Goal: Navigation & Orientation: Find specific page/section

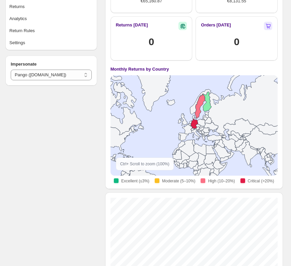
scroll to position [59, 0]
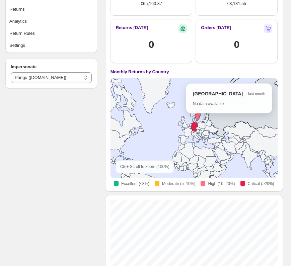
click at [215, 127] on icon at bounding box center [193, 97] width 289 height 82
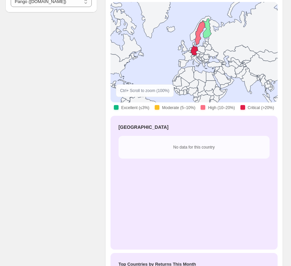
scroll to position [136, 0]
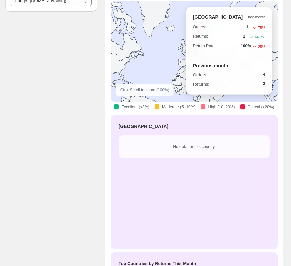
click at [195, 53] on icon at bounding box center [194, 50] width 7 height 10
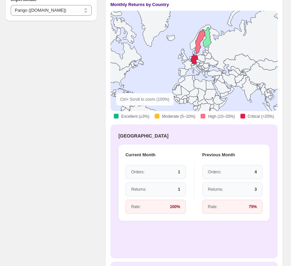
scroll to position [0, 0]
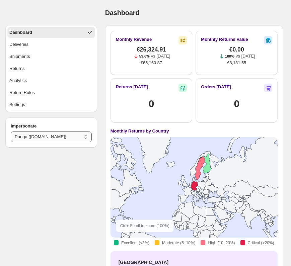
click at [40, 142] on select "**********" at bounding box center [51, 137] width 81 height 11
click at [11, 132] on select "**********" at bounding box center [51, 137] width 81 height 11
select select "********"
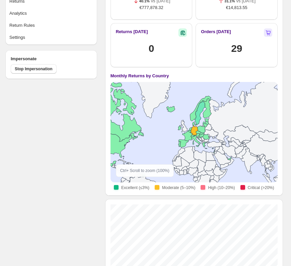
scroll to position [76, 0]
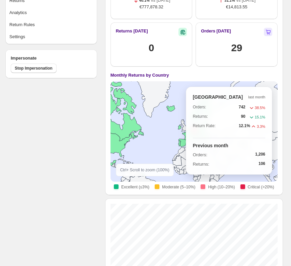
click at [193, 130] on icon at bounding box center [194, 130] width 7 height 10
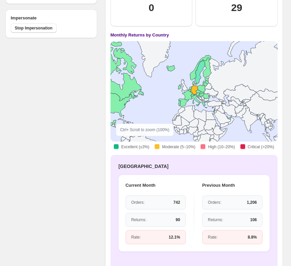
scroll to position [117, 0]
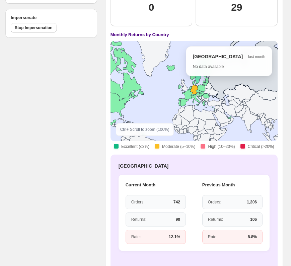
click at [226, 84] on icon at bounding box center [193, 60] width 289 height 82
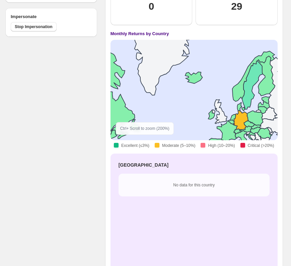
scroll to position [117, 0]
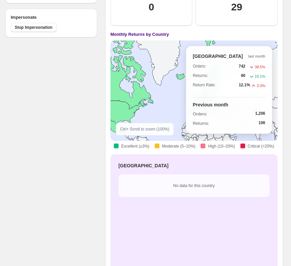
click at [204, 97] on icon at bounding box center [203, 98] width 7 height 10
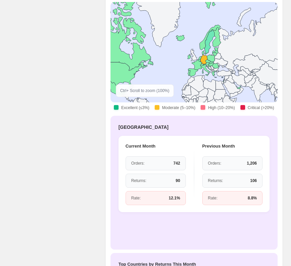
scroll to position [157, 0]
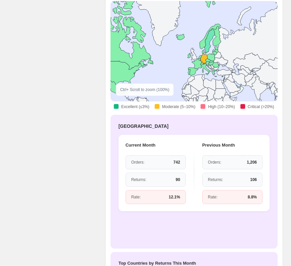
click at [178, 70] on rect at bounding box center [193, 51] width 167 height 84
click at [143, 61] on rect at bounding box center [193, 51] width 167 height 84
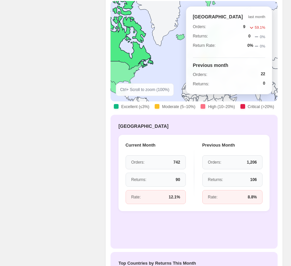
click at [132, 59] on icon at bounding box center [117, 23] width 71 height 94
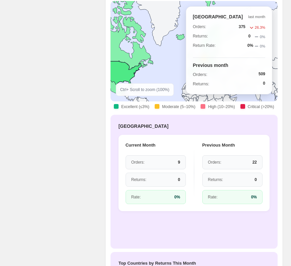
click at [123, 75] on icon at bounding box center [204, 57] width 290 height 68
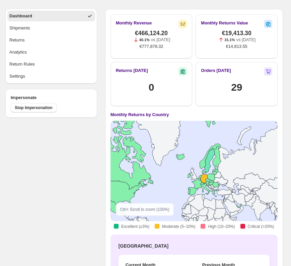
scroll to position [0, 0]
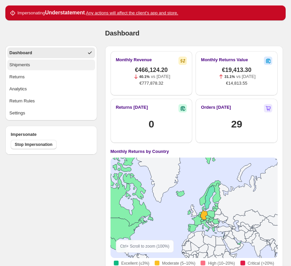
click at [65, 64] on button "Shipments" at bounding box center [51, 65] width 88 height 11
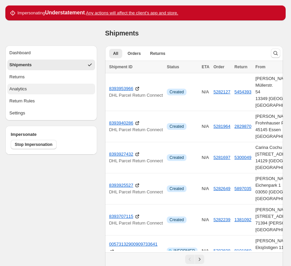
click at [44, 90] on button "Analytics" at bounding box center [51, 89] width 88 height 11
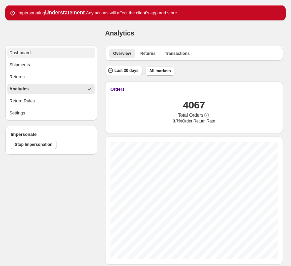
click at [38, 51] on button "Dashboard" at bounding box center [51, 53] width 88 height 11
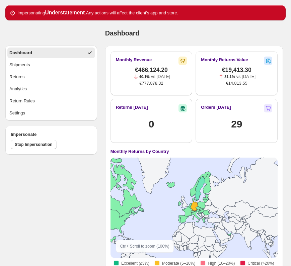
click at [175, 41] on div "Dashboard. This page is ready Dashboard" at bounding box center [194, 32] width 178 height 25
click at [70, 22] on div "Dashboard Shipments Returns Analytics Return Rules Settings" at bounding box center [48, 70] width 97 height 100
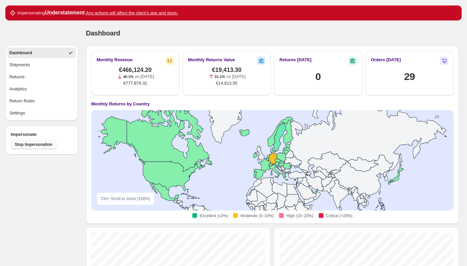
click at [38, 146] on span "Stop Impersonation" at bounding box center [34, 144] width 38 height 5
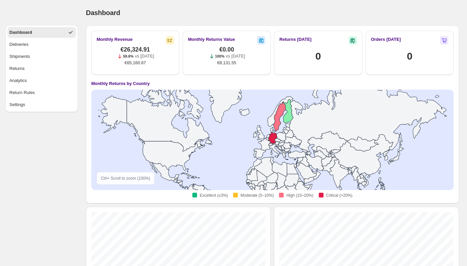
select select "********"
